Goal: Task Accomplishment & Management: Complete application form

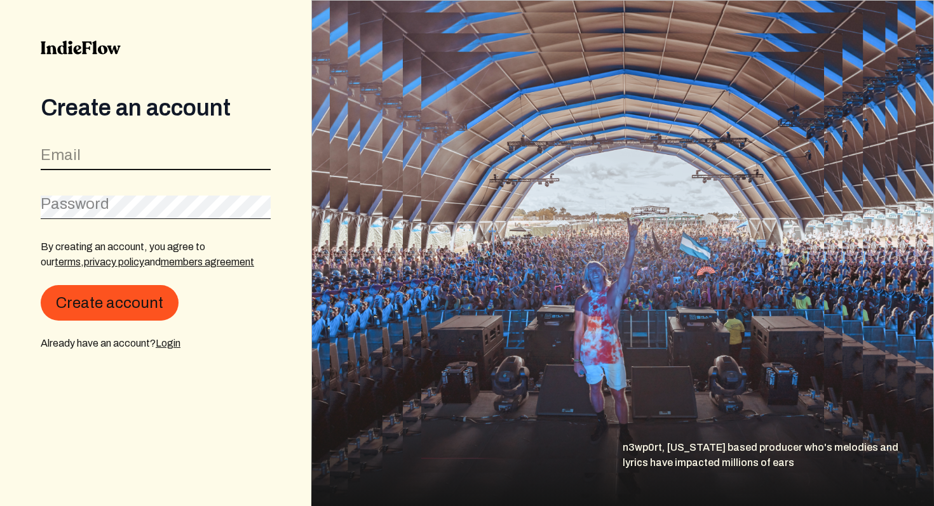
click at [205, 160] on input "email" at bounding box center [156, 158] width 230 height 24
click at [193, 157] on input "email" at bounding box center [156, 158] width 230 height 24
type input "[EMAIL_ADDRESS][DOMAIN_NAME]"
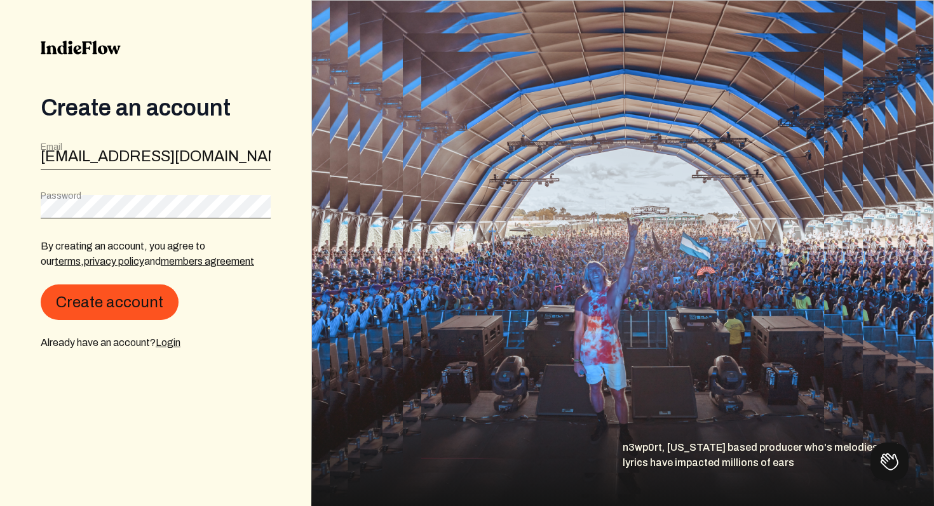
click at [271, 204] on nordpass-icon at bounding box center [271, 206] width 0 height 11
click at [0, 506] on nordpass-autofill-portal at bounding box center [0, 506] width 0 height 0
click at [0, 506] on nordpass-portal at bounding box center [0, 506] width 0 height 0
click at [142, 299] on button "Create account" at bounding box center [110, 303] width 138 height 36
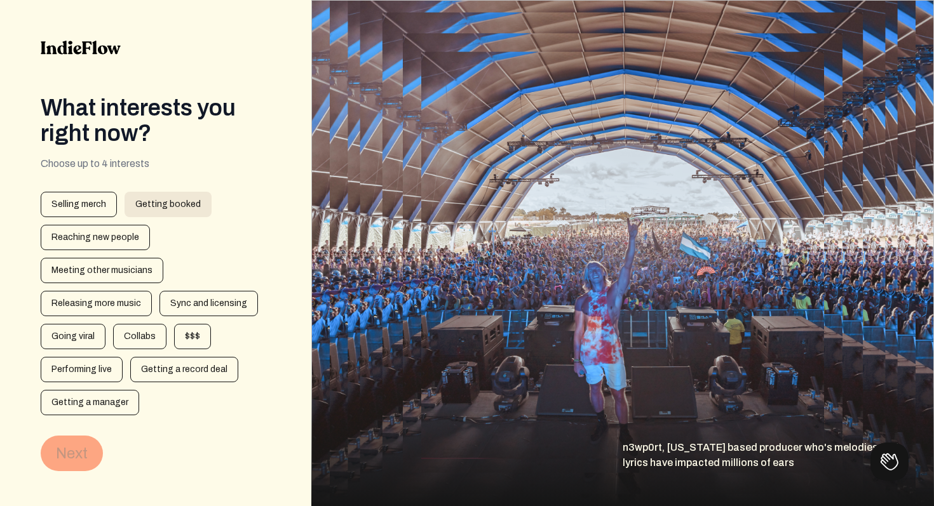
click at [145, 210] on div "Getting booked" at bounding box center [168, 204] width 87 height 25
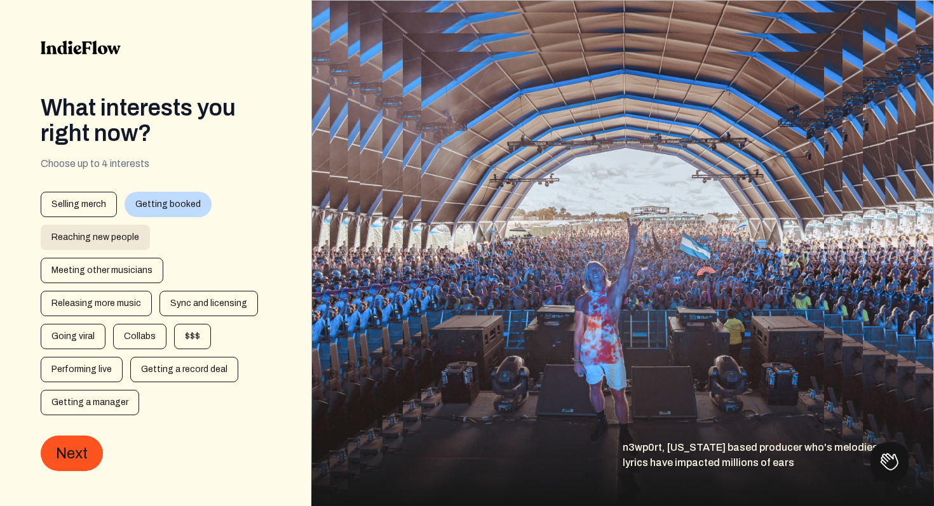
click at [131, 234] on div "Reaching new people" at bounding box center [95, 237] width 109 height 25
click at [129, 274] on div "Meeting other musicians" at bounding box center [102, 270] width 123 height 25
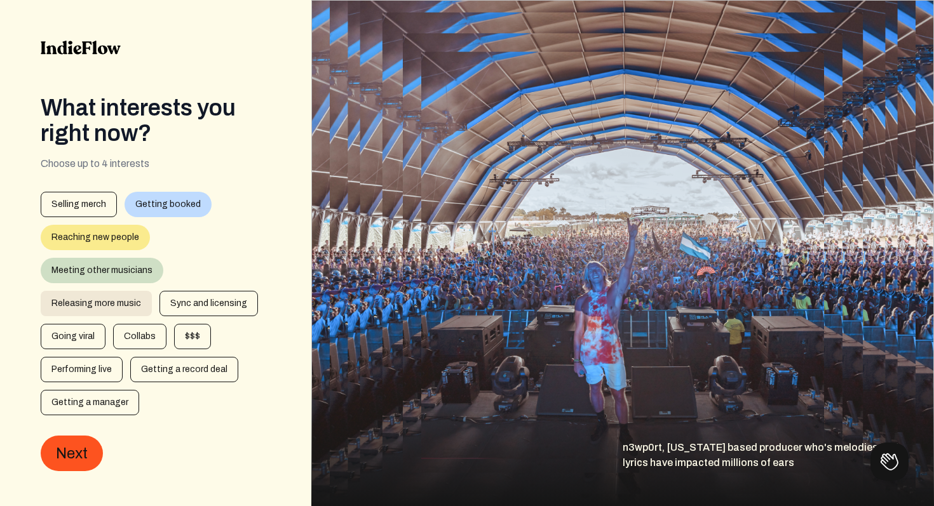
click at [125, 305] on div "Releasing more music" at bounding box center [96, 303] width 111 height 25
click at [174, 312] on div "Sync and licensing" at bounding box center [208, 303] width 98 height 25
click at [179, 303] on div "Sync and licensing" at bounding box center [208, 303] width 98 height 25
click at [140, 239] on div "Reaching new people" at bounding box center [95, 237] width 109 height 25
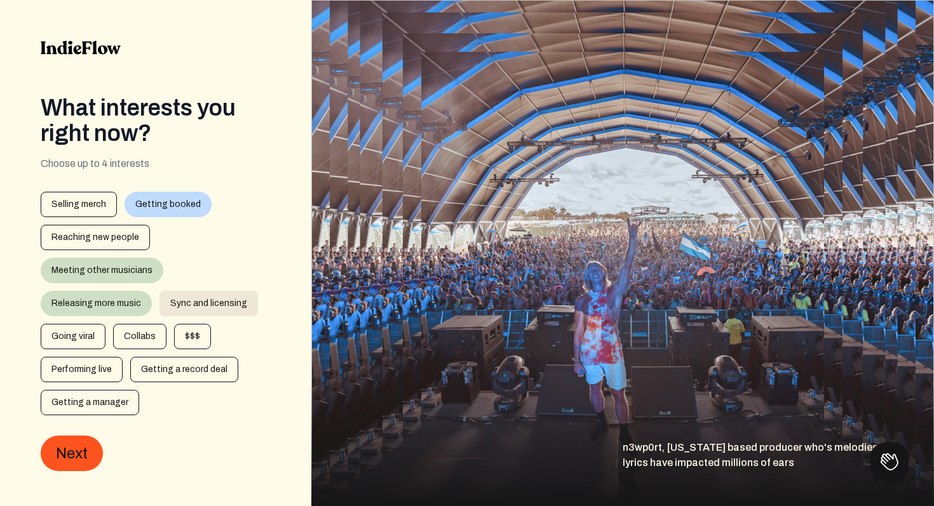
click at [172, 301] on div "Sync and licensing" at bounding box center [208, 303] width 98 height 25
click at [152, 267] on div "Meeting other musicians" at bounding box center [102, 270] width 123 height 25
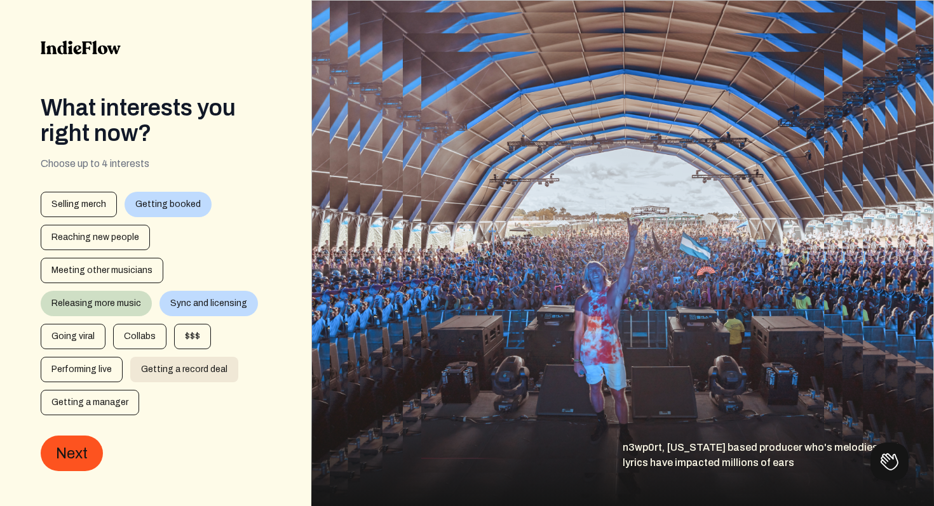
click at [137, 369] on div "Getting a record deal" at bounding box center [184, 369] width 108 height 25
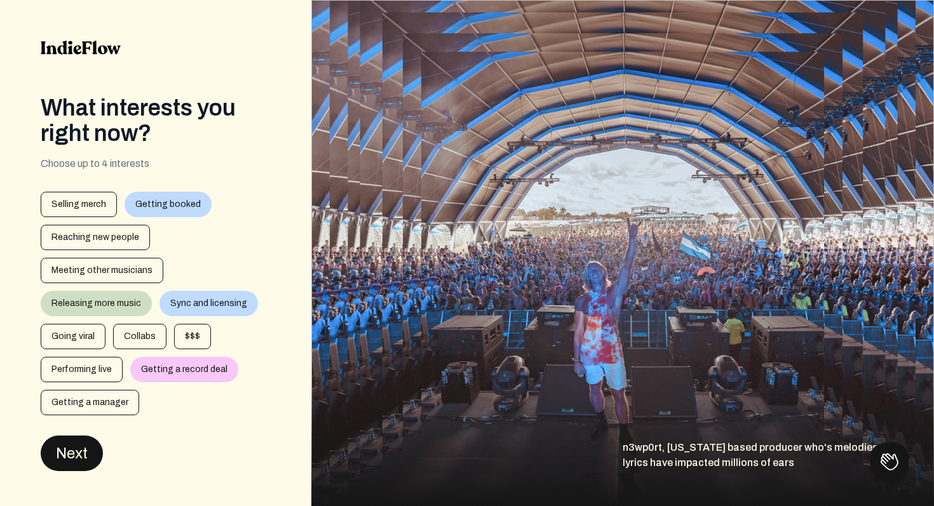
click at [92, 451] on button "Next" at bounding box center [72, 454] width 62 height 36
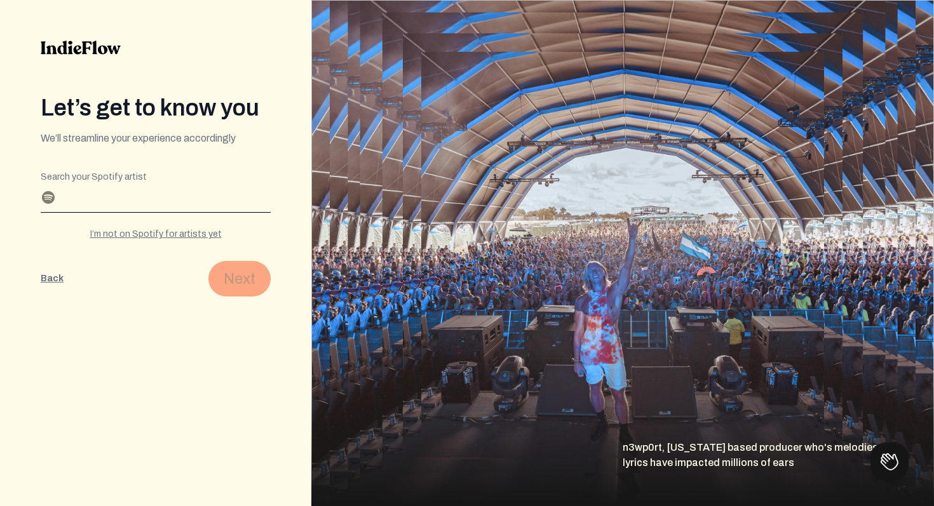
click at [198, 202] on input "Search your Spotify artist" at bounding box center [156, 202] width 230 height 20
click at [186, 234] on div "I’m not on Spotify for artists yet" at bounding box center [156, 234] width 230 height 13
click at [193, 192] on input "Profile name" at bounding box center [156, 202] width 230 height 20
type input "nynn"
click at [250, 281] on button "Next" at bounding box center [239, 279] width 62 height 36
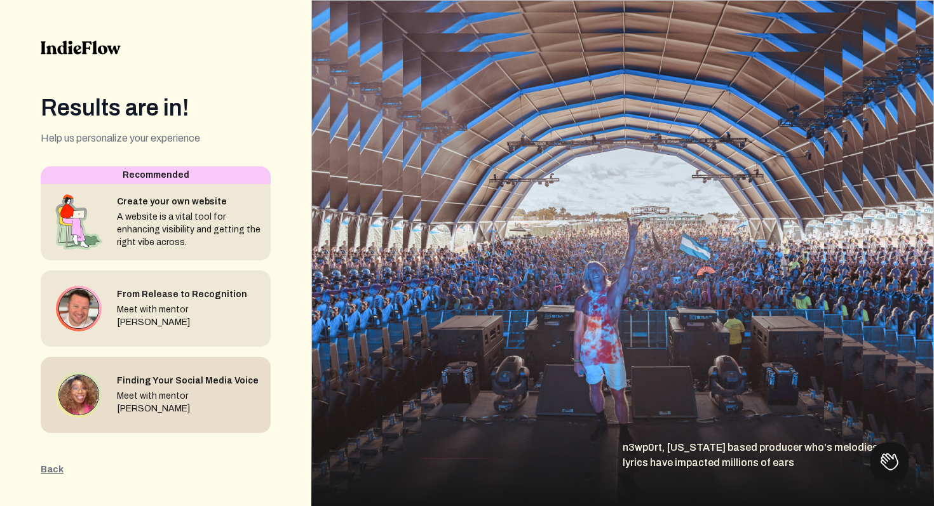
click at [156, 382] on div "Finding Your Social Media Voice" at bounding box center [189, 381] width 144 height 13
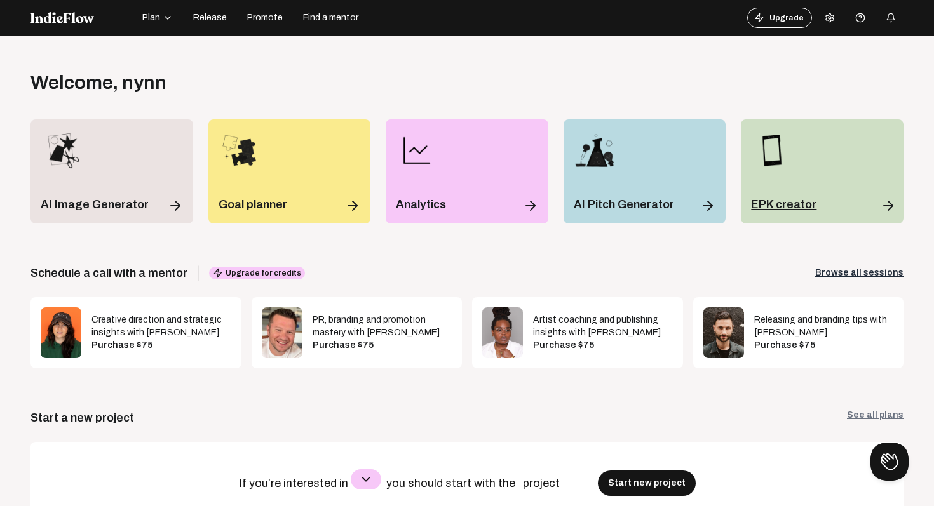
click at [822, 145] on div "EPK creator" at bounding box center [822, 171] width 163 height 104
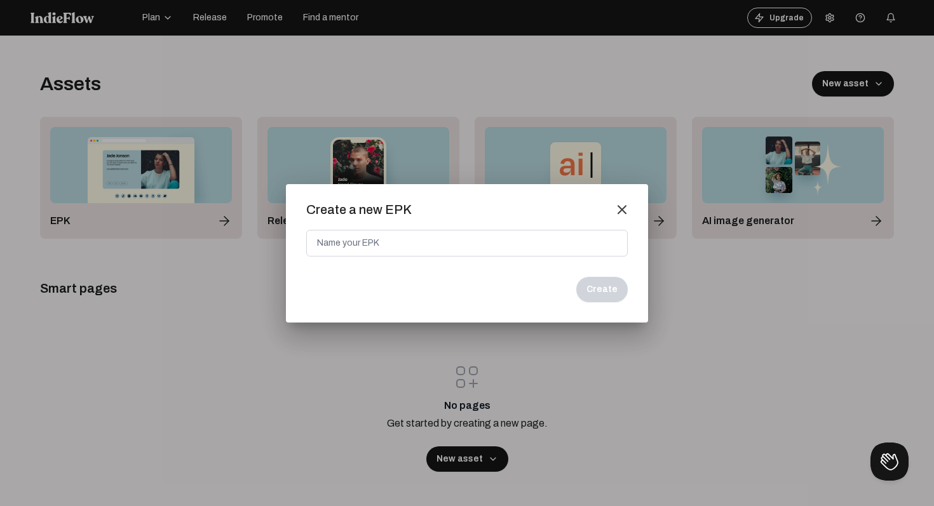
click at [623, 211] on mat-icon "close" at bounding box center [621, 209] width 11 height 11
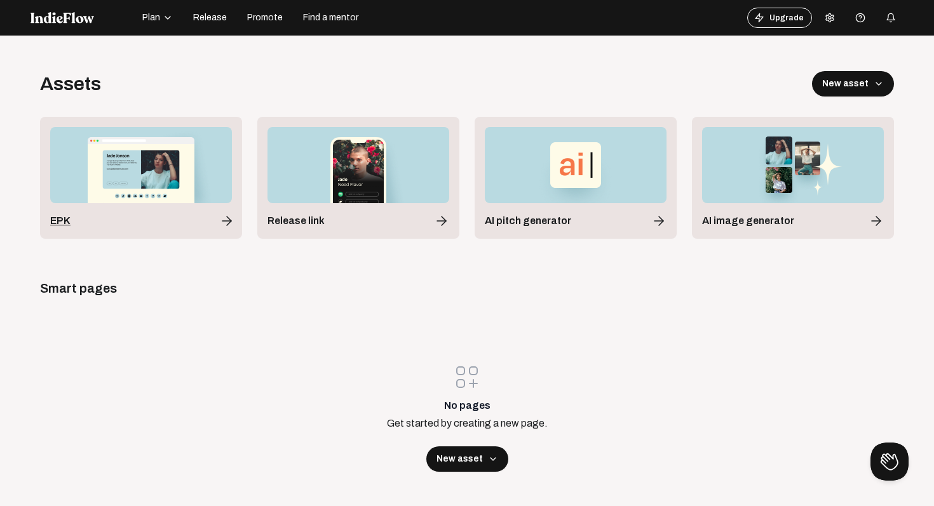
click at [149, 184] on img at bounding box center [141, 165] width 182 height 76
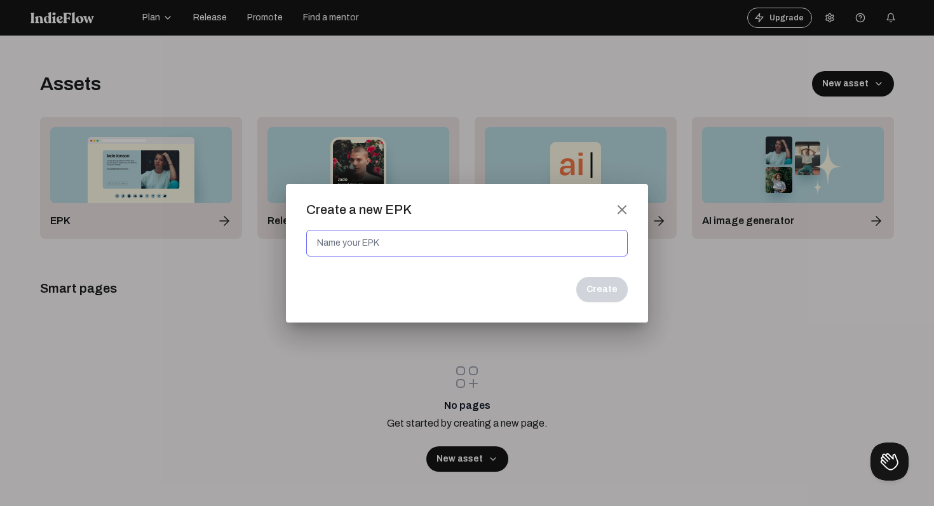
click at [353, 248] on input at bounding box center [466, 243] width 321 height 27
type input "Nynn Epk 1"
click at [611, 295] on button "Create" at bounding box center [601, 289] width 51 height 25
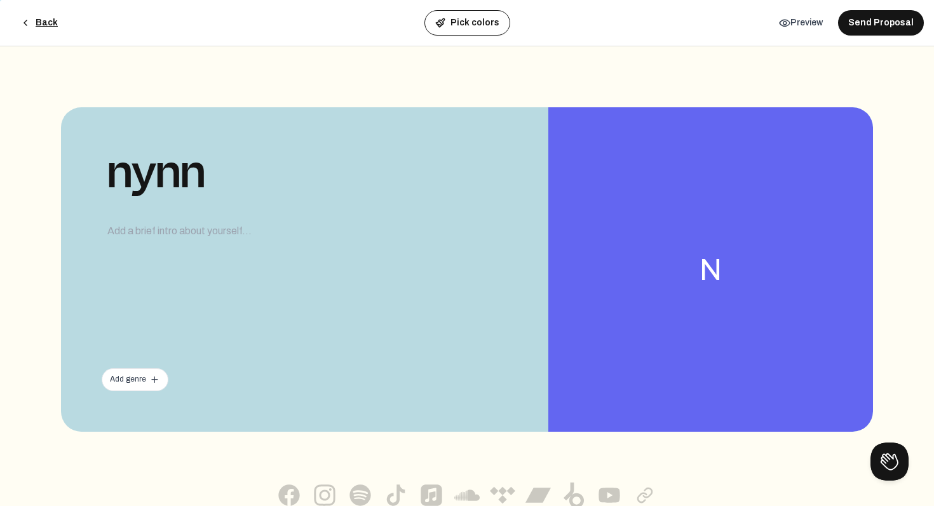
click at [135, 379] on div "Add genre add" at bounding box center [135, 379] width 50 height 10
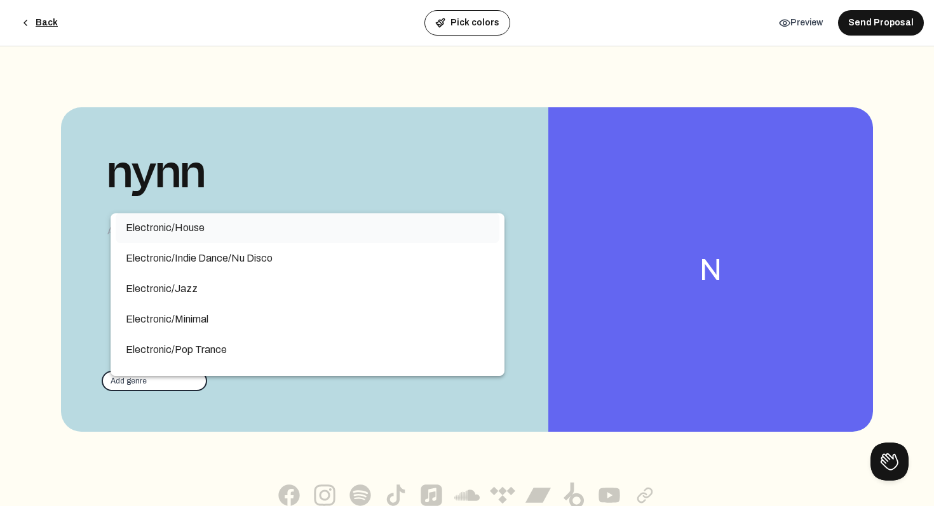
scroll to position [1719, 0]
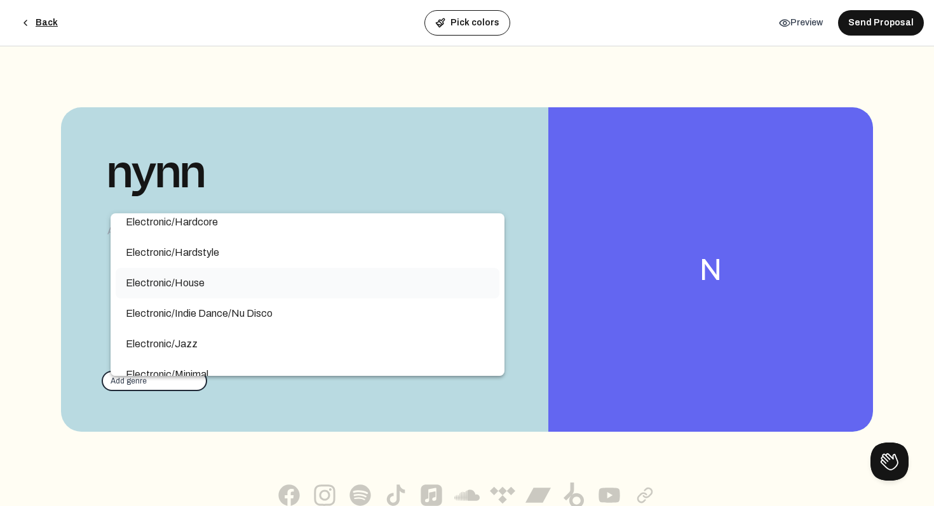
click at [213, 292] on mat-option "Electronic/House" at bounding box center [308, 283] width 384 height 30
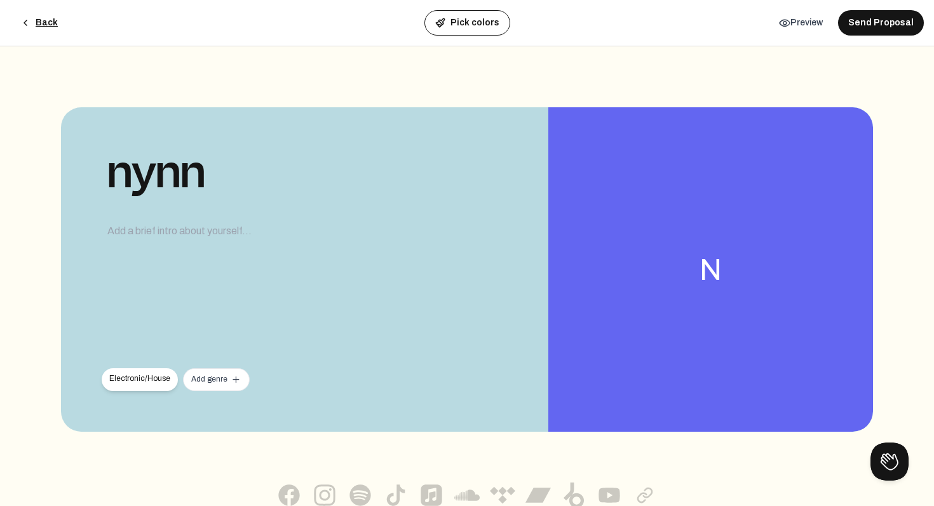
click at [206, 381] on div "Add genre add" at bounding box center [216, 379] width 50 height 10
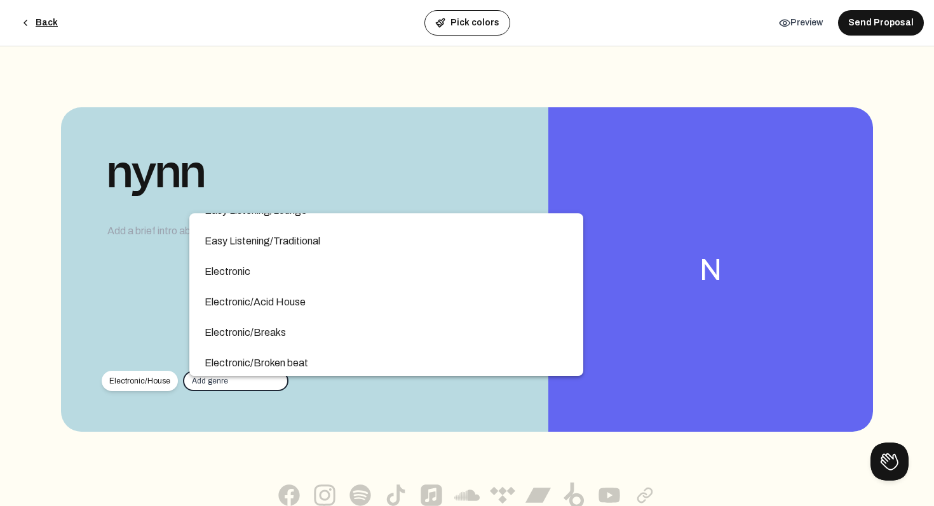
scroll to position [1276, 0]
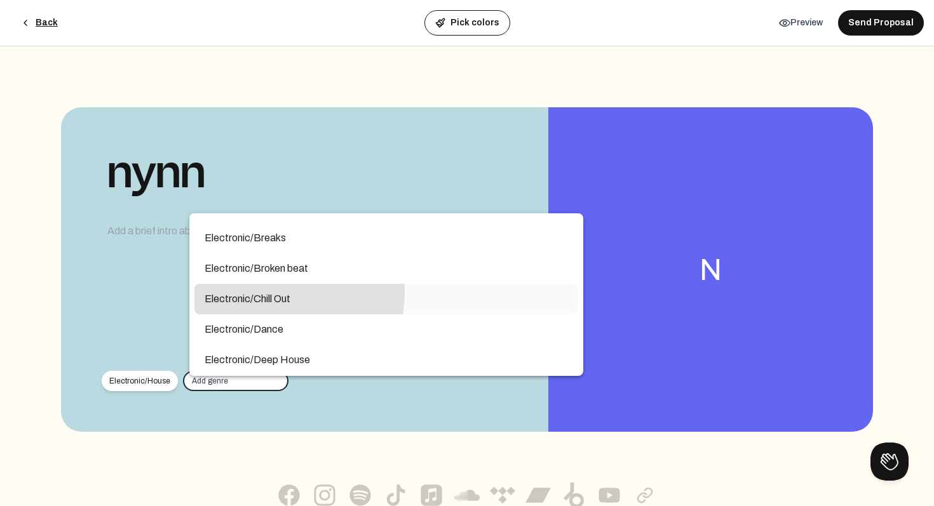
click at [240, 290] on mat-option "Electronic/Chill Out" at bounding box center [386, 299] width 384 height 30
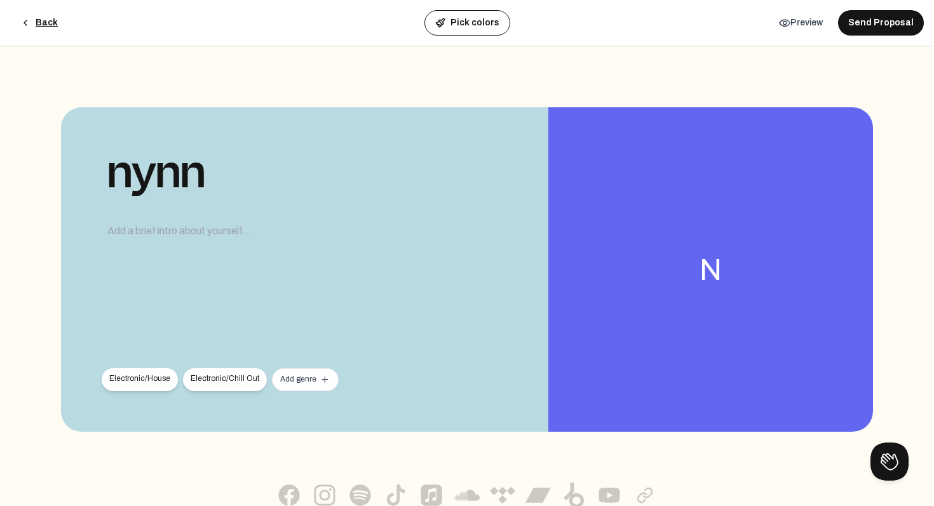
click at [297, 374] on div "Add genre add" at bounding box center [305, 379] width 67 height 23
click at [299, 375] on div "Add genre add" at bounding box center [305, 379] width 50 height 10
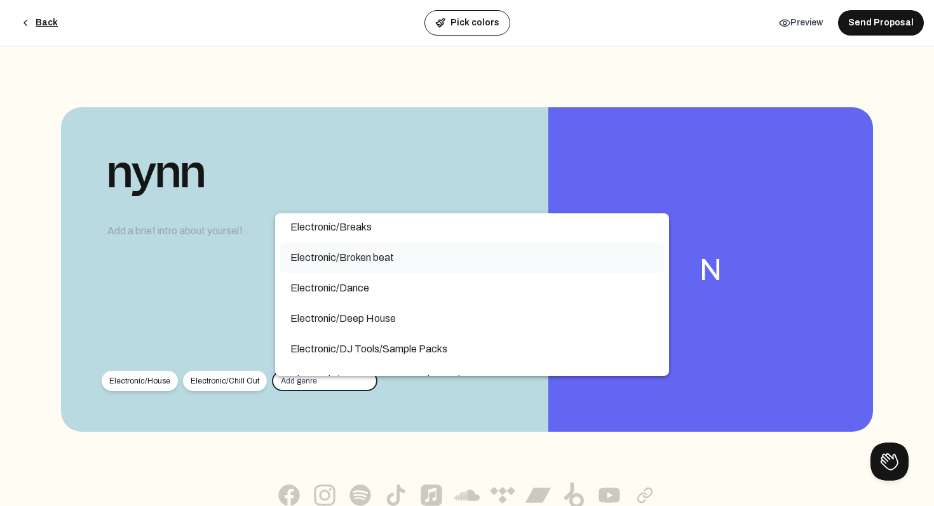
scroll to position [1305, 0]
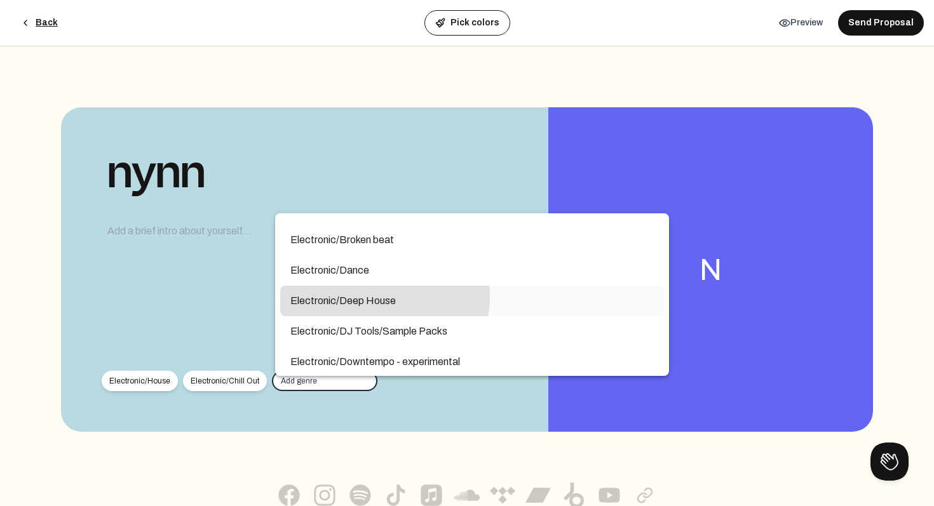
click at [354, 295] on span "Electronic/Deep House" at bounding box center [471, 301] width 363 height 15
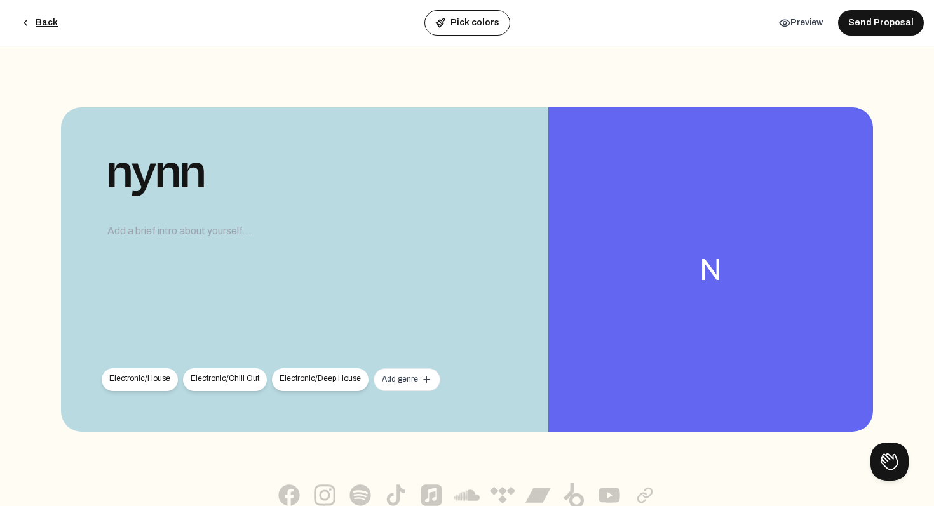
click at [383, 380] on div "Add genre add" at bounding box center [407, 379] width 50 height 10
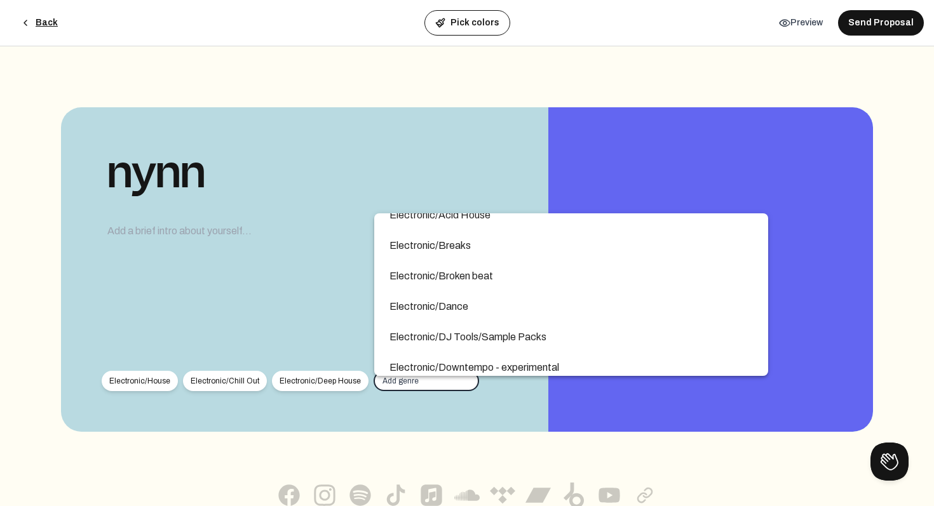
scroll to position [1330, 0]
click at [415, 304] on span "Electronic/Downtempo - experimental" at bounding box center [570, 306] width 363 height 15
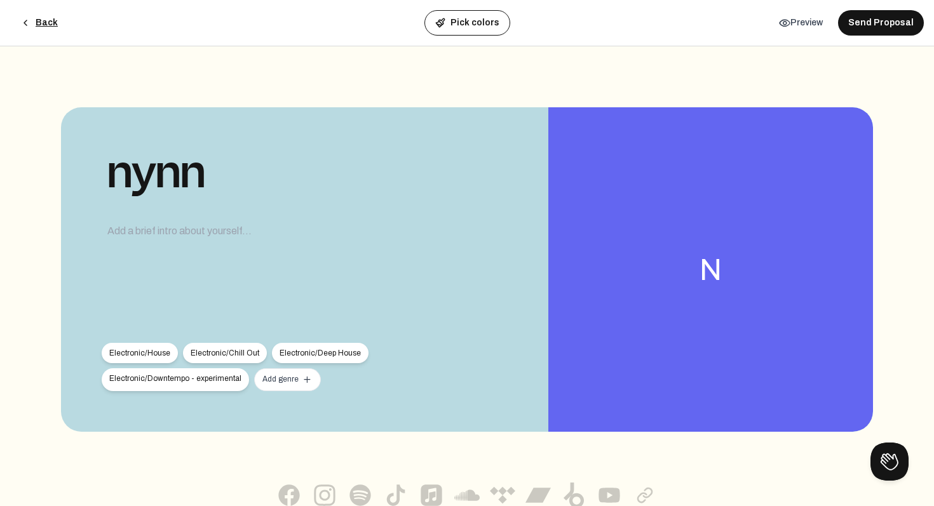
click at [275, 385] on div "Add genre add" at bounding box center [287, 379] width 67 height 23
click at [278, 375] on div "Add genre add" at bounding box center [287, 379] width 50 height 10
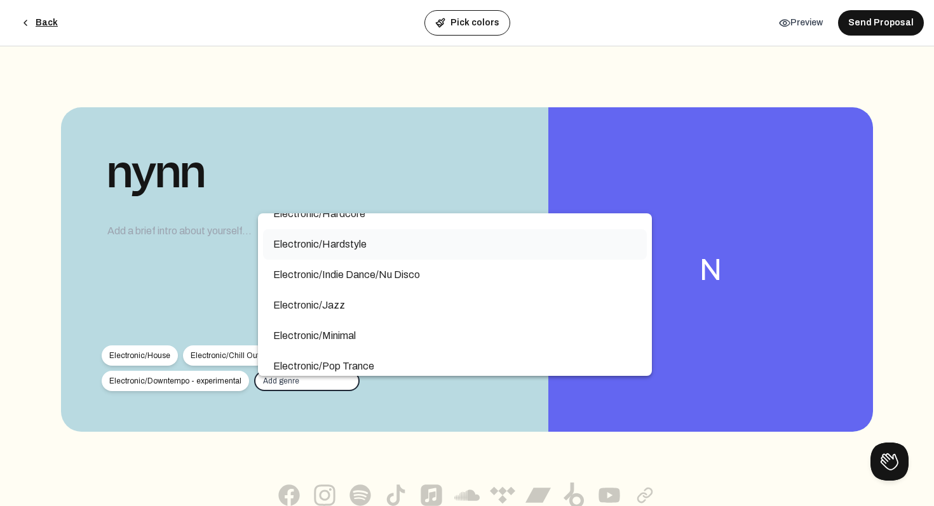
scroll to position [1639, 0]
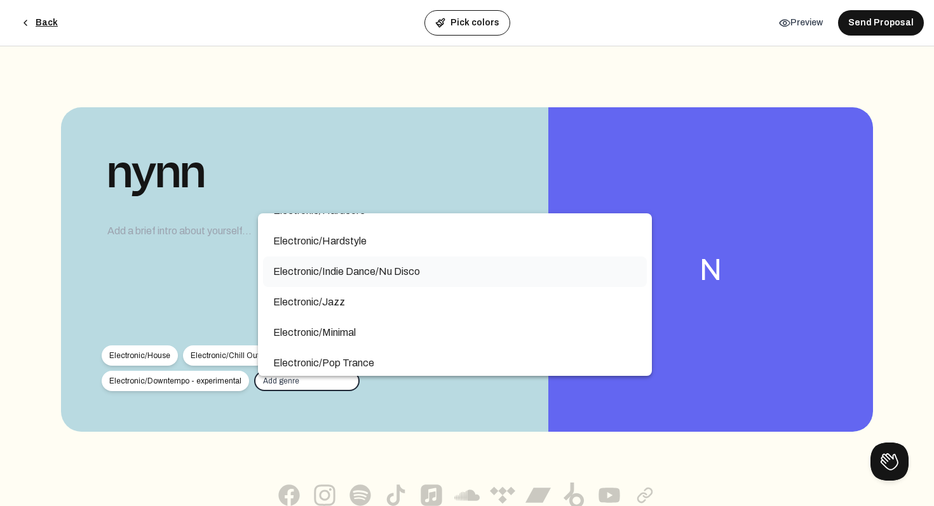
click at [320, 276] on span "Electronic/Indie Dance/Nu Disco" at bounding box center [454, 271] width 363 height 15
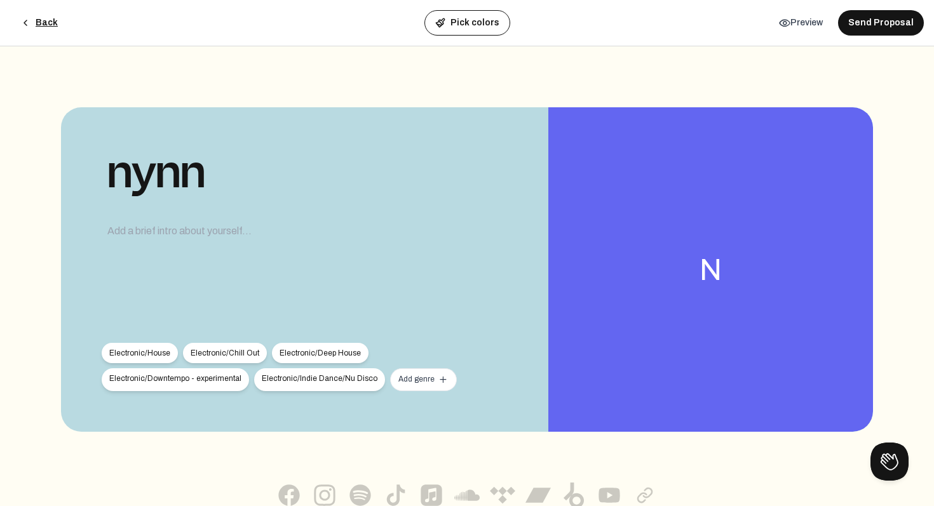
click at [398, 382] on div "Add genre add" at bounding box center [423, 379] width 50 height 10
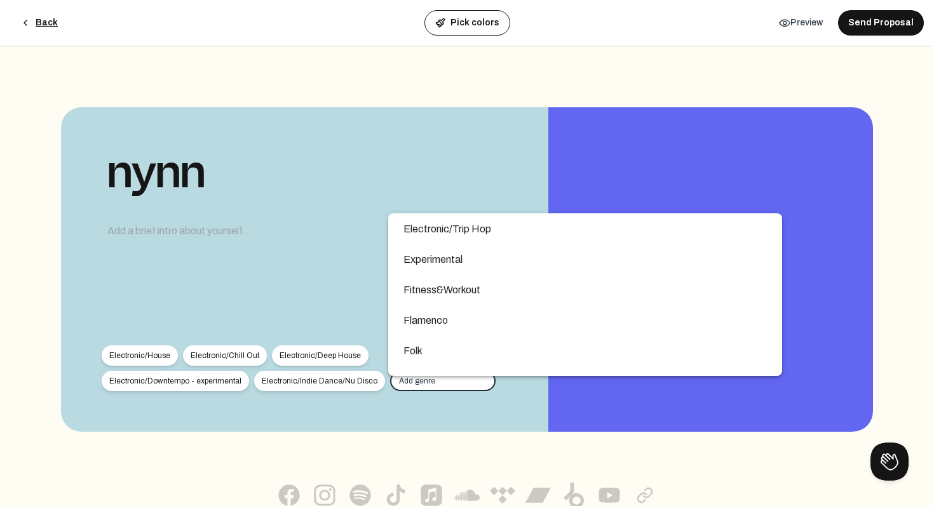
scroll to position [1939, 0]
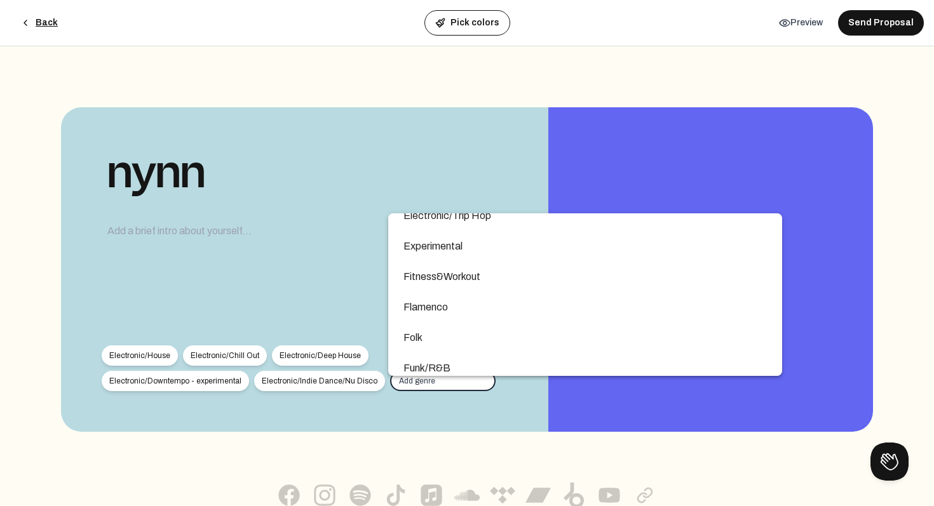
click at [348, 266] on div "nynn 0 / 250 Electronic/House close Electronic/Chill Out close Electronic/Deep …" at bounding box center [304, 269] width 487 height 325
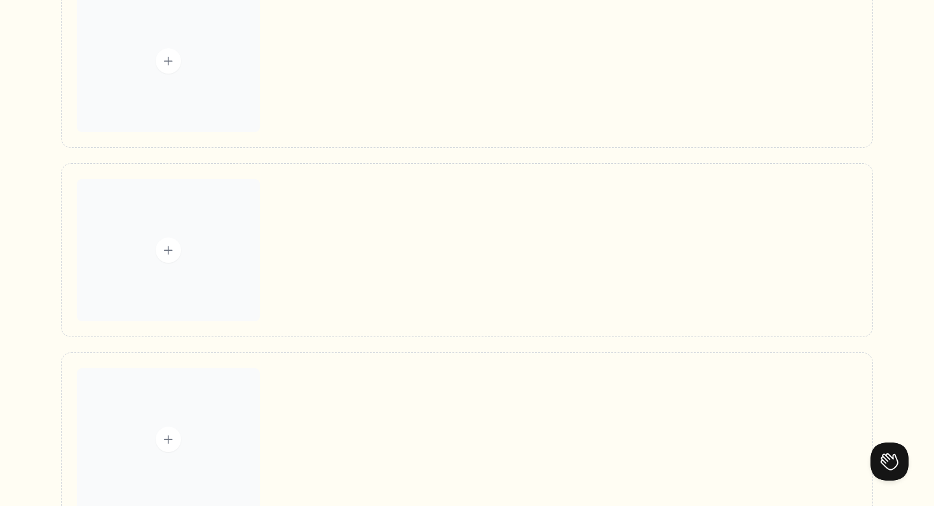
scroll to position [2236, 0]
